Goal: Manage account settings

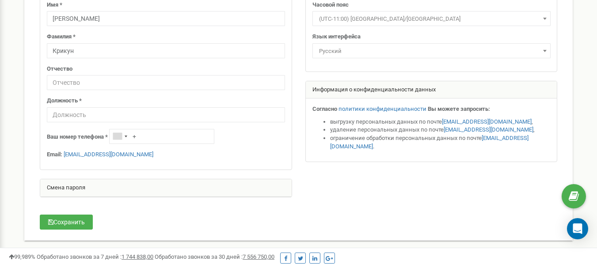
scroll to position [96, 0]
click at [62, 190] on div "Смена пароля" at bounding box center [165, 189] width 251 height 18
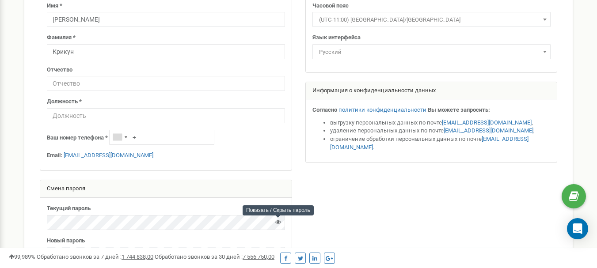
click at [277, 220] on icon at bounding box center [278, 222] width 6 height 6
click at [277, 221] on icon at bounding box center [278, 222] width 6 height 6
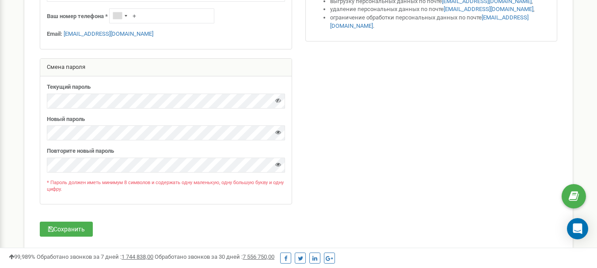
scroll to position [220, 0]
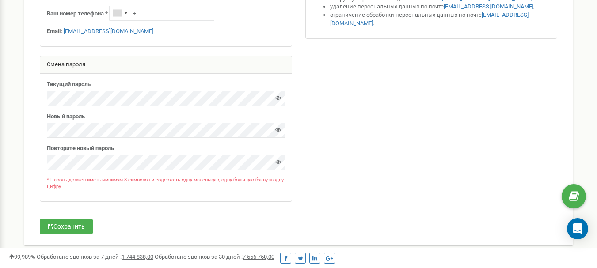
click at [95, 82] on div "Текущий пароль" at bounding box center [166, 93] width 238 height 26
click at [0, 87] on div "Реферальная программа Настройки профиля Выход Персональные настройки Помощь Пом…" at bounding box center [298, 45] width 597 height 530
click at [277, 163] on icon at bounding box center [278, 162] width 6 height 6
click at [65, 225] on button "Сохранить" at bounding box center [66, 226] width 53 height 15
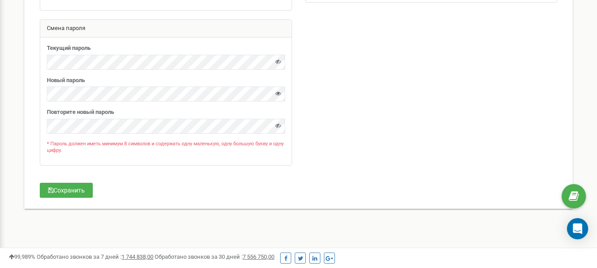
scroll to position [262, 0]
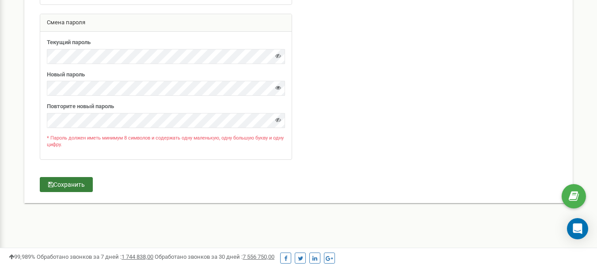
type input "консультант"
click at [48, 182] on icon "button" at bounding box center [50, 185] width 5 height 6
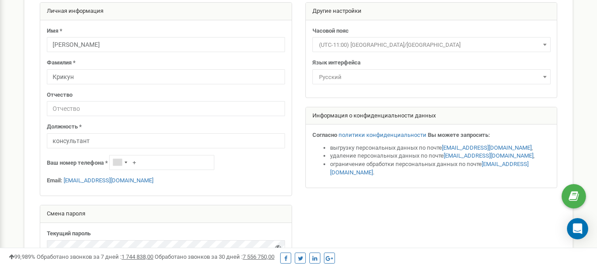
scroll to position [55, 0]
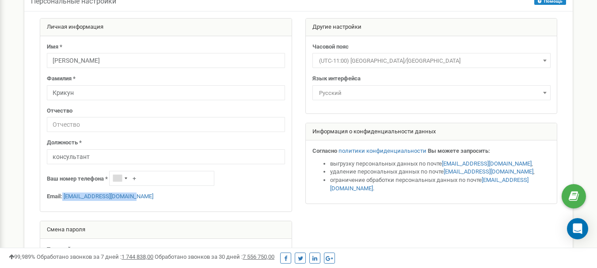
drag, startPoint x: 142, startPoint y: 196, endPoint x: 62, endPoint y: 194, distance: 79.5
click at [62, 194] on p "Email: izobiliya.dom@gmail.com" at bounding box center [166, 197] width 238 height 8
copy p "izobiliya.dom@gmail.com"
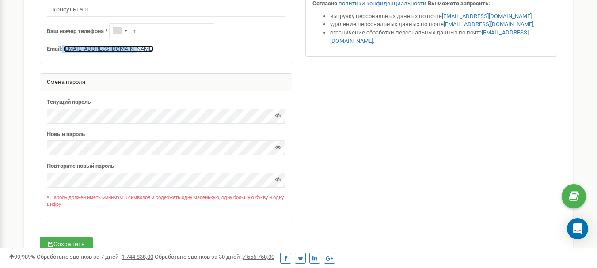
scroll to position [206, 0]
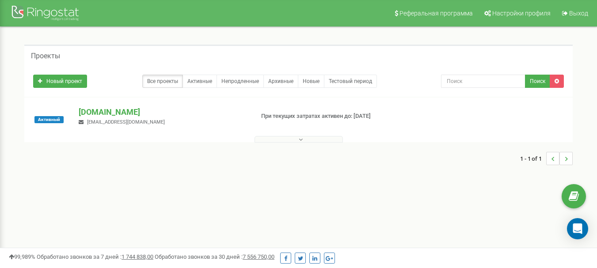
click at [191, 122] on div "[DOMAIN_NAME] [EMAIL_ADDRESS][DOMAIN_NAME]" at bounding box center [162, 115] width 181 height 19
click at [125, 110] on p "[DOMAIN_NAME]" at bounding box center [163, 111] width 168 height 11
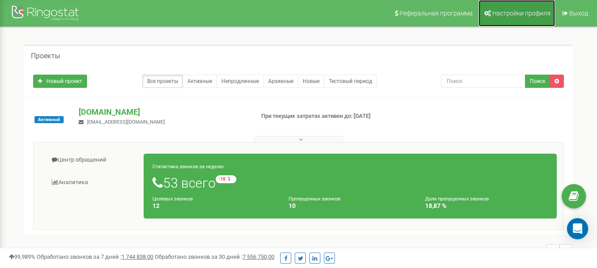
click at [509, 14] on span "Настройки профиля" at bounding box center [521, 13] width 58 height 7
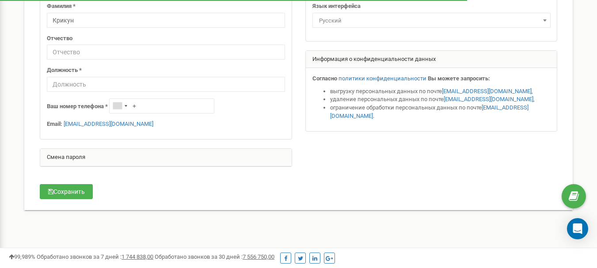
scroll to position [121, 0]
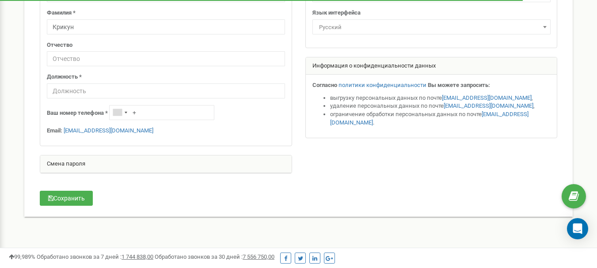
click at [198, 162] on div "Смена пароля" at bounding box center [165, 165] width 251 height 18
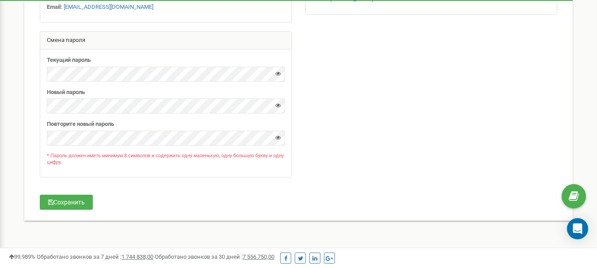
scroll to position [247, 0]
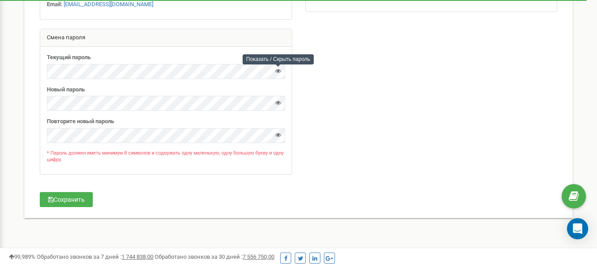
click at [277, 72] on icon at bounding box center [278, 71] width 6 height 6
click at [194, 83] on div "Текущий пароль Новый пароль" at bounding box center [165, 111] width 251 height 128
click at [190, 119] on div "Повторите новый пароль" at bounding box center [166, 131] width 238 height 26
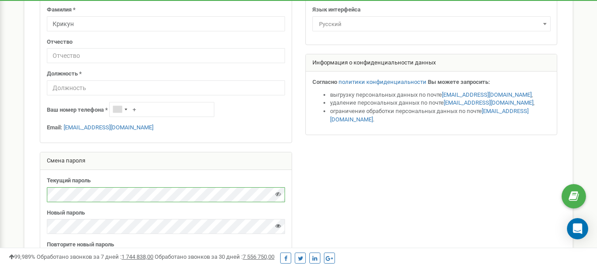
scroll to position [0, 0]
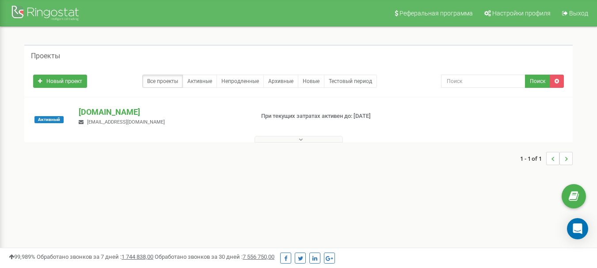
click at [143, 118] on div "[DOMAIN_NAME] [EMAIL_ADDRESS][DOMAIN_NAME]" at bounding box center [162, 115] width 181 height 19
click at [315, 115] on p "При текущих затратах активен до: [DATE]" at bounding box center [322, 116] width 123 height 8
click at [302, 140] on icon at bounding box center [301, 140] width 4 height 6
click at [155, 114] on p "[DOMAIN_NAME]" at bounding box center [163, 111] width 168 height 11
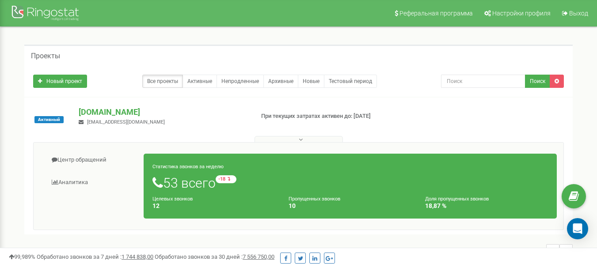
click at [307, 142] on button at bounding box center [298, 139] width 88 height 7
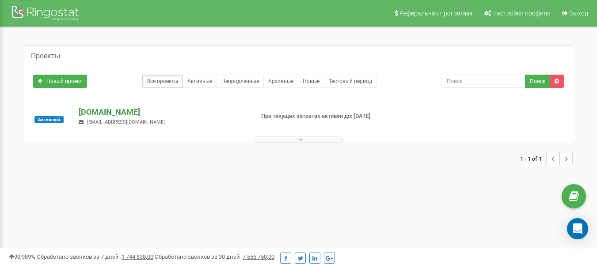
click at [110, 110] on p "[DOMAIN_NAME]" at bounding box center [163, 111] width 168 height 11
